Goal: Task Accomplishment & Management: Manage account settings

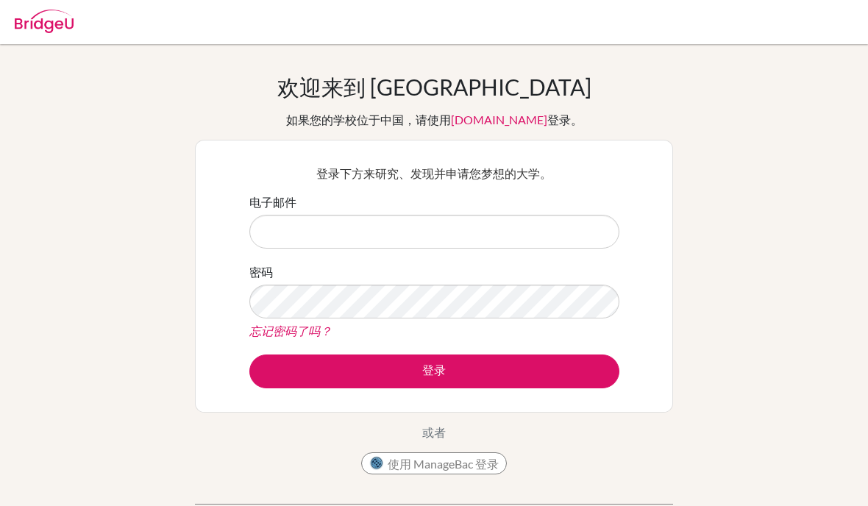
click at [556, 225] on input "电子邮件" at bounding box center [434, 232] width 370 height 34
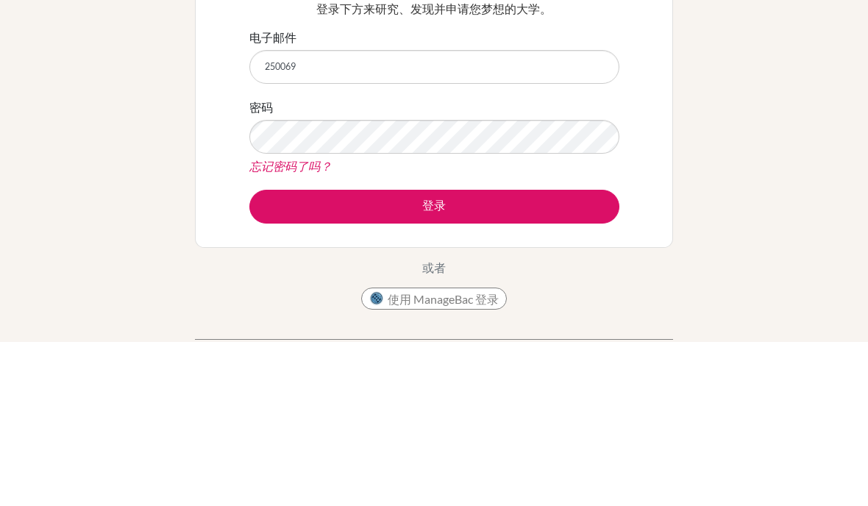
type input "250069@"
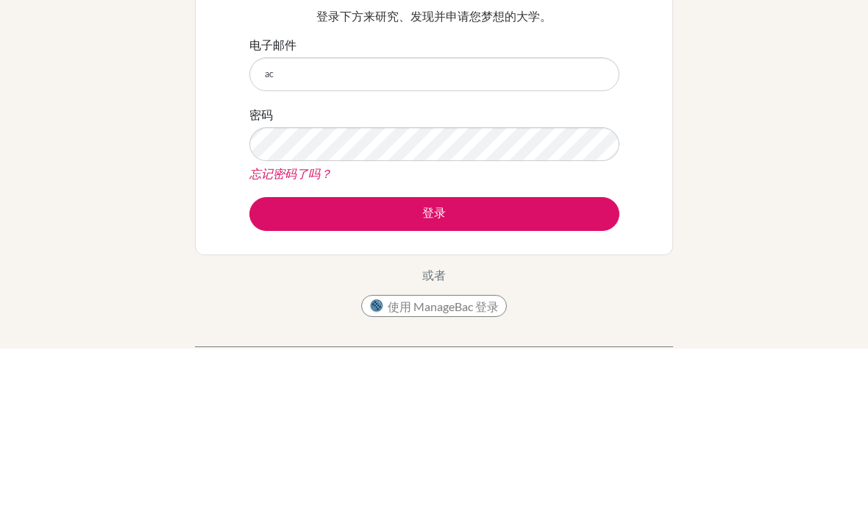
type input "a"
type input "[EMAIL_ADDRESS][DOMAIN_NAME]"
click at [434, 355] on button "登录" at bounding box center [434, 372] width 370 height 34
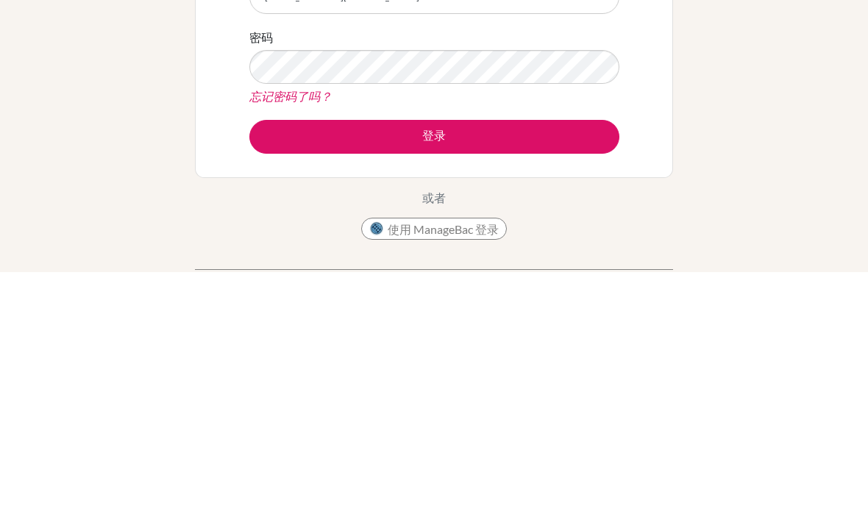
click at [553, 355] on button "登录" at bounding box center [434, 372] width 370 height 34
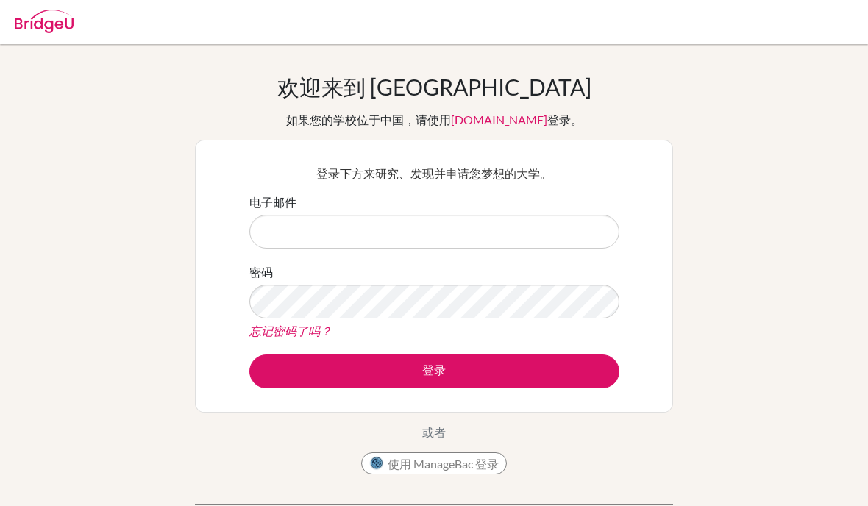
click at [522, 227] on input "电子邮件" at bounding box center [434, 232] width 370 height 34
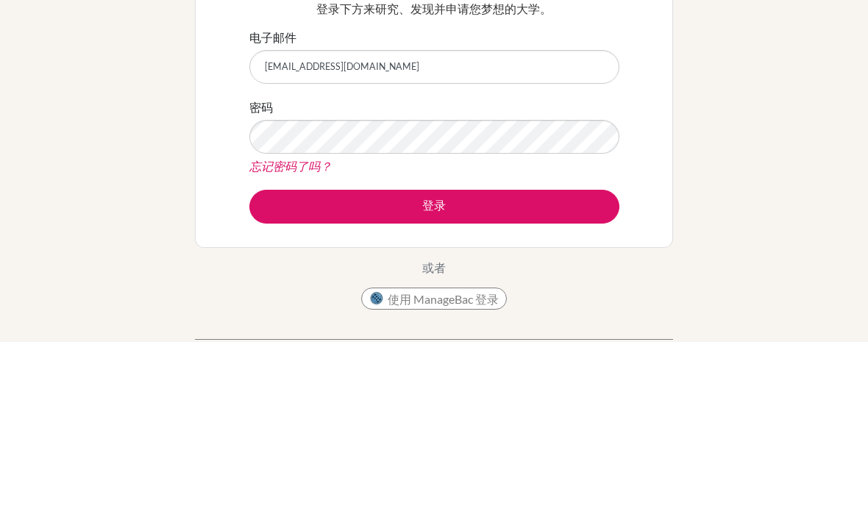
type input "[EMAIL_ADDRESS][DOMAIN_NAME]"
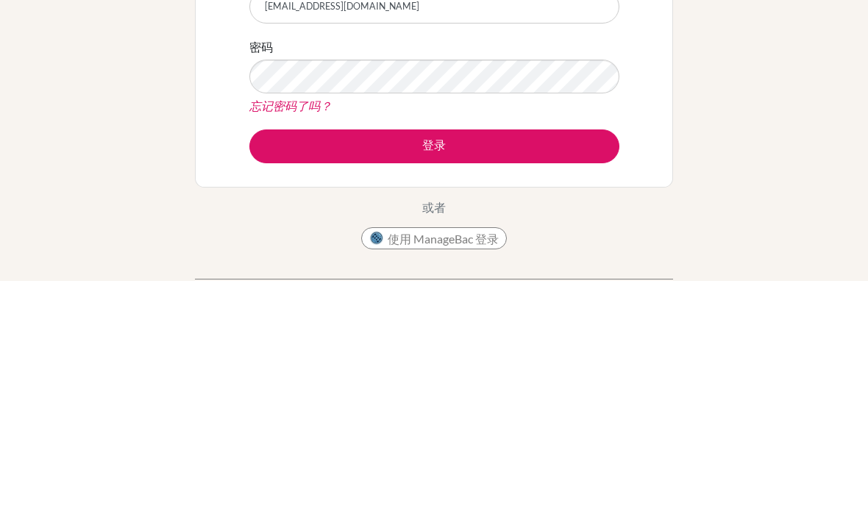
click at [600, 355] on button "登录" at bounding box center [434, 372] width 370 height 34
click at [591, 355] on button "登录" at bounding box center [434, 372] width 370 height 34
